Goal: Transaction & Acquisition: Purchase product/service

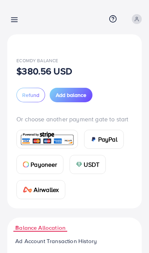
click at [81, 95] on span "Add balance" at bounding box center [71, 95] width 31 height 8
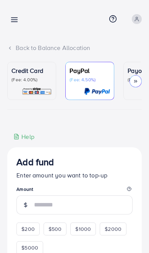
click at [14, 15] on link at bounding box center [12, 19] width 11 height 10
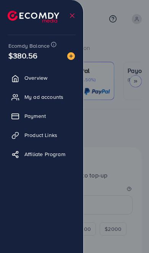
click at [109, 155] on div at bounding box center [74, 152] width 149 height 304
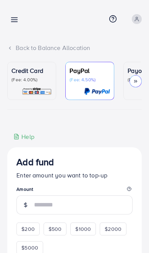
click at [46, 85] on div "Credit Card (Fee: 4.00%)" at bounding box center [31, 81] width 40 height 30
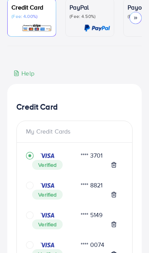
scroll to position [70, 0]
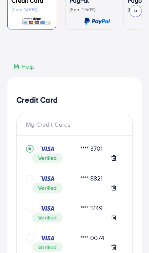
click at [36, 176] on div at bounding box center [42, 179] width 32 height 8
click at [34, 179] on icon "circle" at bounding box center [30, 179] width 8 height 8
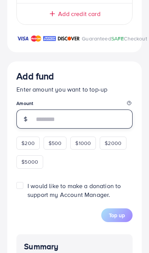
scroll to position [1102, 0]
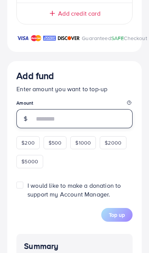
click at [79, 120] on input "number" at bounding box center [83, 118] width 98 height 19
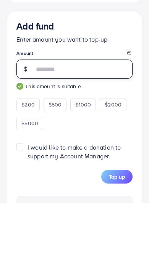
type input "***"
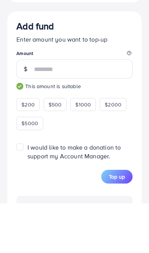
scroll to position [1151, 0]
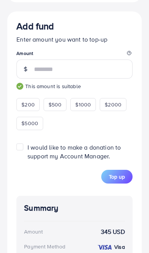
click at [116, 179] on span "Top up" at bounding box center [117, 177] width 16 height 8
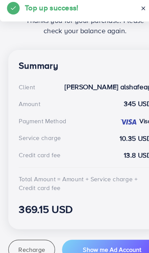
scroll to position [159, 0]
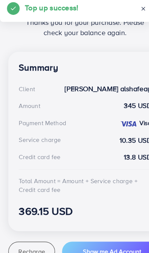
click at [35, 221] on span "Recharge" at bounding box center [27, 225] width 23 height 8
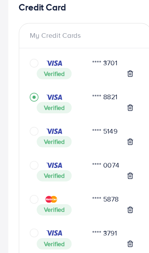
click at [29, 115] on icon "circle" at bounding box center [30, 119] width 8 height 8
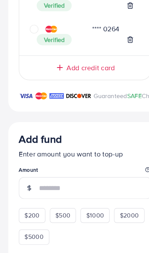
scroll to position [1052, 0]
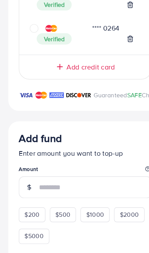
click at [66, 172] on input "number" at bounding box center [83, 168] width 98 height 19
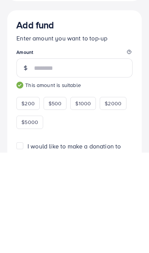
type input "***"
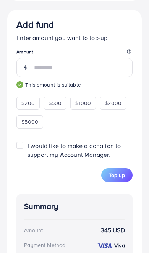
click at [121, 179] on span "Top up" at bounding box center [117, 175] width 16 height 8
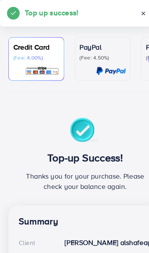
scroll to position [0, 0]
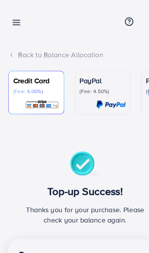
click at [10, 19] on link at bounding box center [12, 19] width 11 height 10
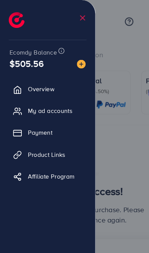
click at [104, 115] on div at bounding box center [74, 152] width 149 height 304
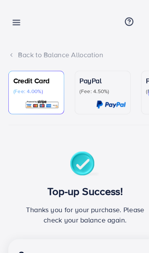
click at [16, 17] on icon at bounding box center [14, 20] width 8 height 8
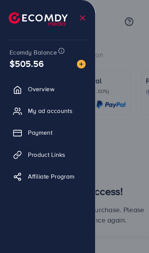
click at [14, 18] on img at bounding box center [34, 17] width 52 height 12
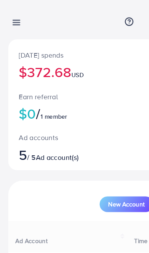
click at [99, 31] on div at bounding box center [74, 152] width 149 height 304
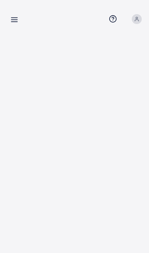
click at [15, 20] on line at bounding box center [14, 20] width 6 height 0
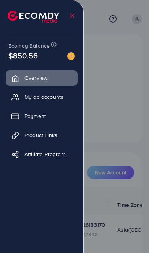
click at [117, 119] on div at bounding box center [74, 152] width 149 height 304
